Goal: Answer question/provide support

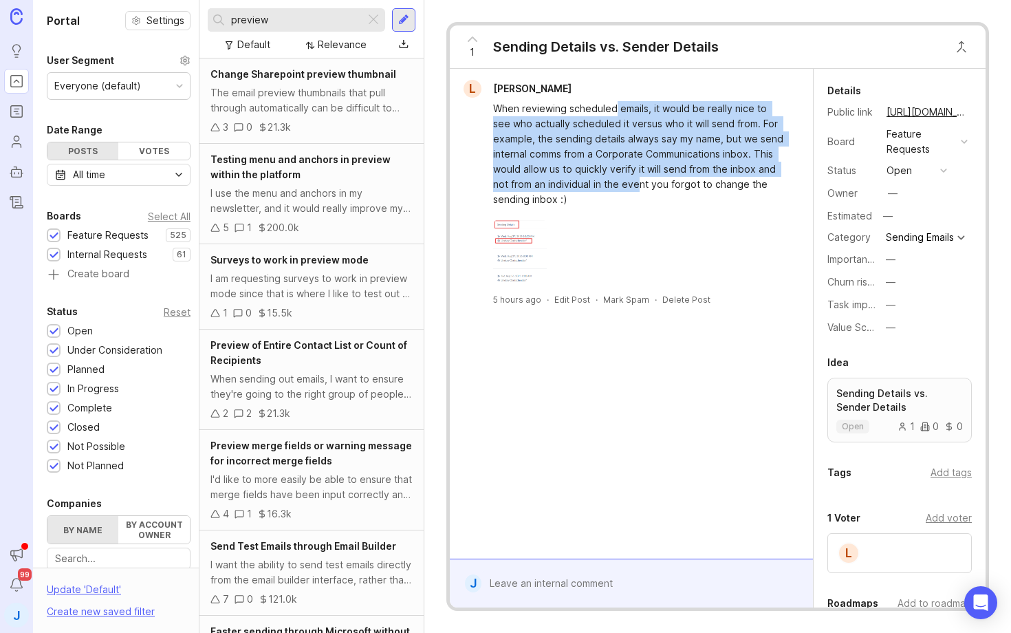
drag, startPoint x: 613, startPoint y: 103, endPoint x: 640, endPoint y: 182, distance: 82.9
click at [640, 182] on div "When reviewing scheduled emails, it would be really nice to see who actually sc…" at bounding box center [639, 154] width 292 height 106
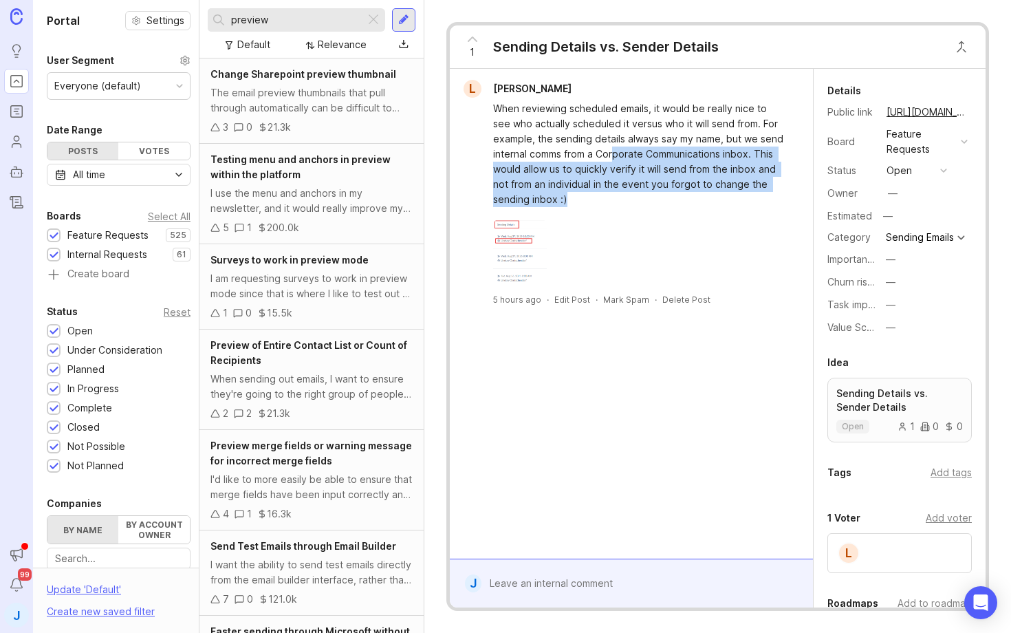
drag, startPoint x: 643, startPoint y: 199, endPoint x: 611, endPoint y: 142, distance: 66.2
click at [611, 142] on div "When reviewing scheduled emails, it would be really nice to see who actually sc…" at bounding box center [639, 154] width 292 height 106
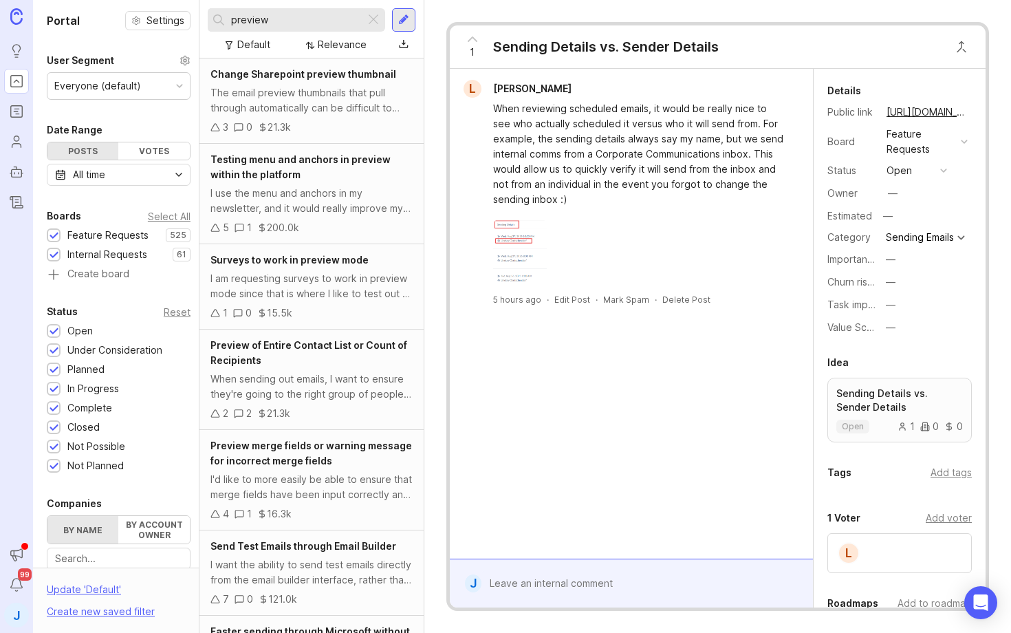
click at [611, 142] on div "When reviewing scheduled emails, it would be really nice to see who actually sc…" at bounding box center [639, 154] width 292 height 106
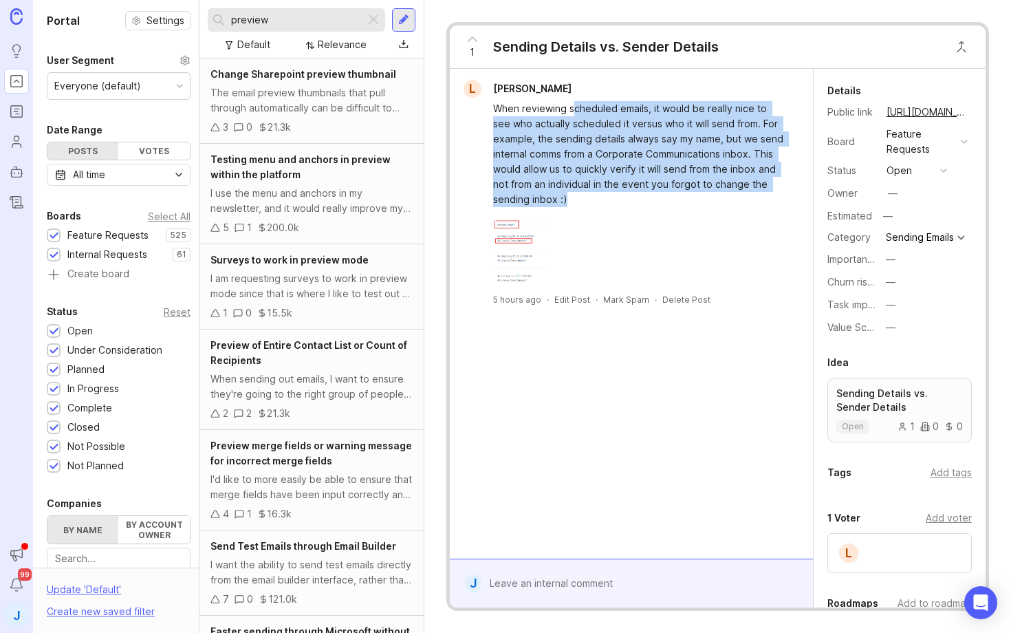
drag, startPoint x: 575, startPoint y: 102, endPoint x: 627, endPoint y: 206, distance: 115.3
click at [625, 204] on div "When reviewing scheduled emails, it would be really nice to see who actually sc…" at bounding box center [639, 154] width 292 height 106
click at [627, 206] on div "When reviewing scheduled emails, it would be really nice to see who actually sc…" at bounding box center [639, 154] width 292 height 106
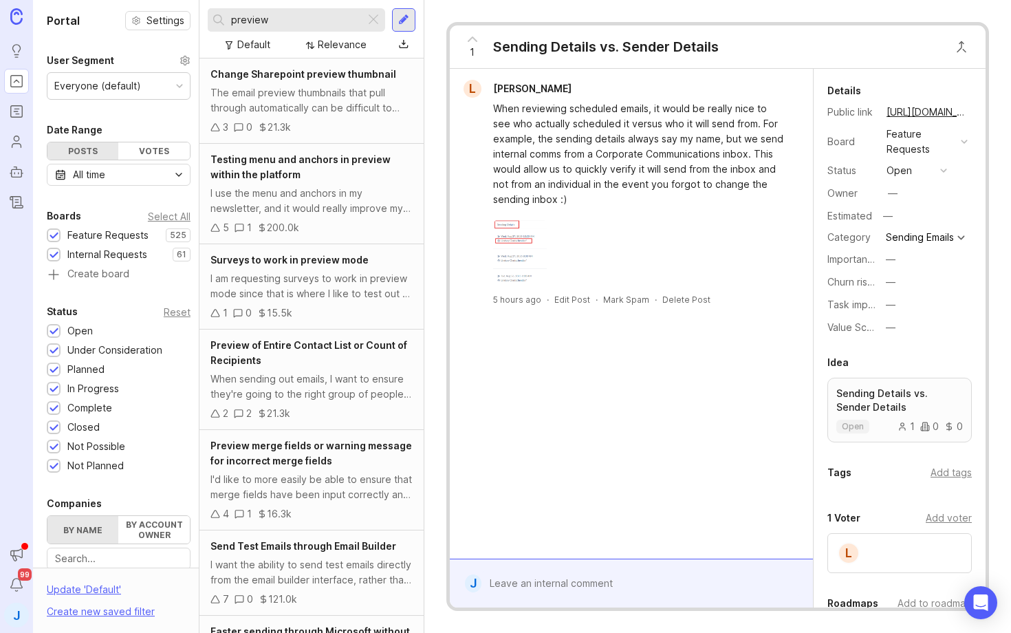
click at [514, 247] on img at bounding box center [520, 252] width 54 height 69
click at [734, 279] on div at bounding box center [639, 252] width 292 height 69
